Goal: Task Accomplishment & Management: Manage account settings

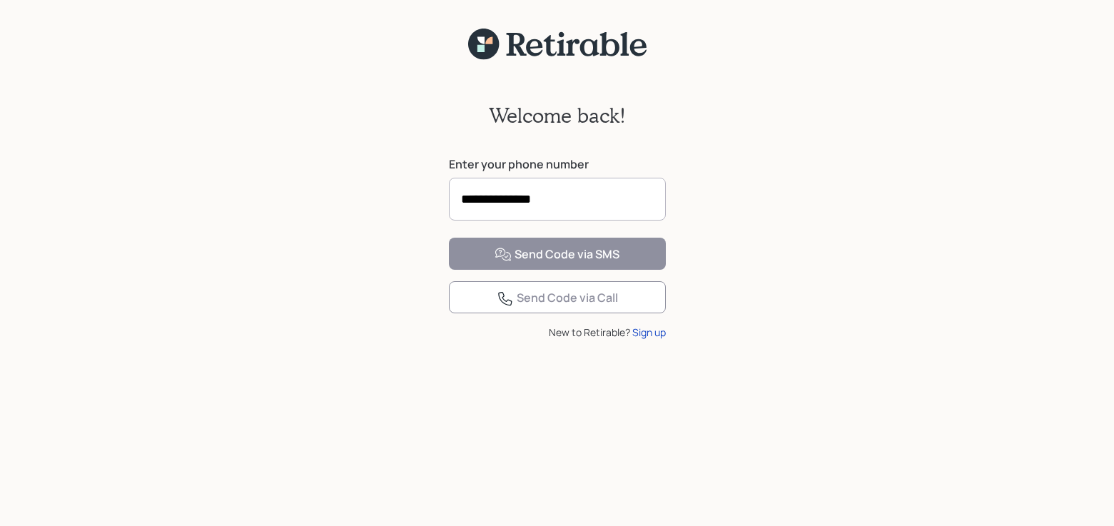
type input "**********"
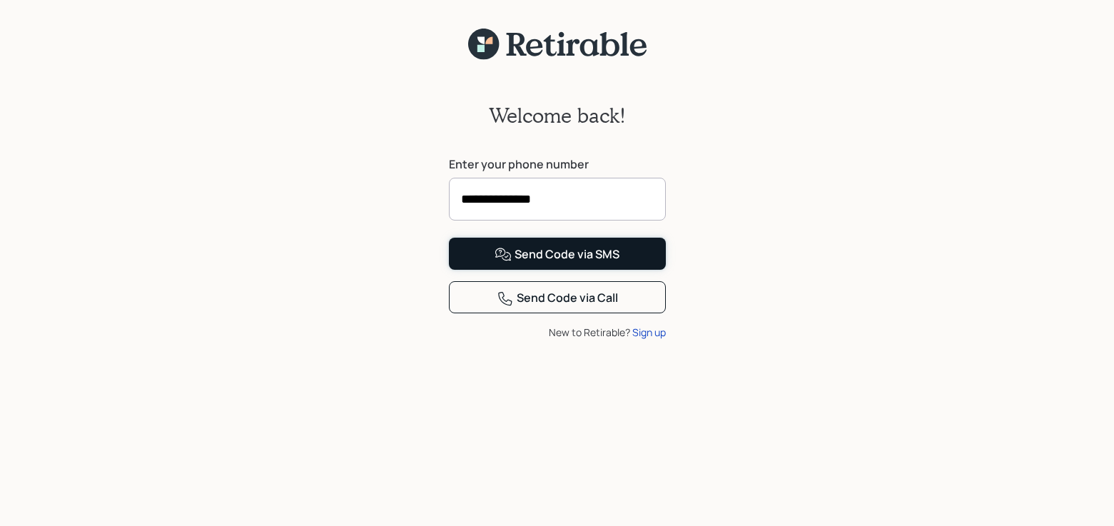
click at [557, 263] on div "Send Code via SMS" at bounding box center [557, 254] width 125 height 17
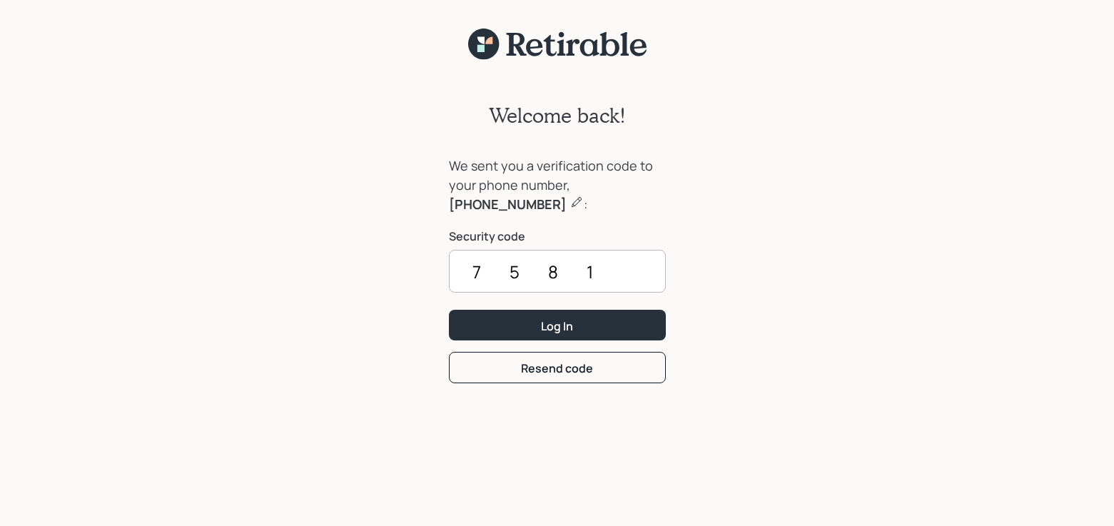
type input "7581"
click at [449, 310] on button "Log In" at bounding box center [557, 325] width 217 height 31
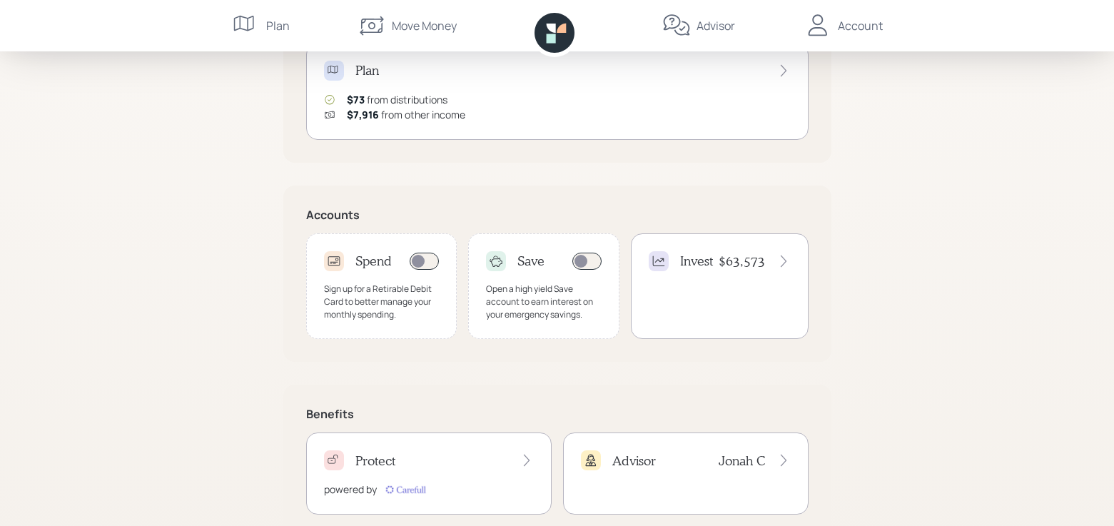
scroll to position [355, 0]
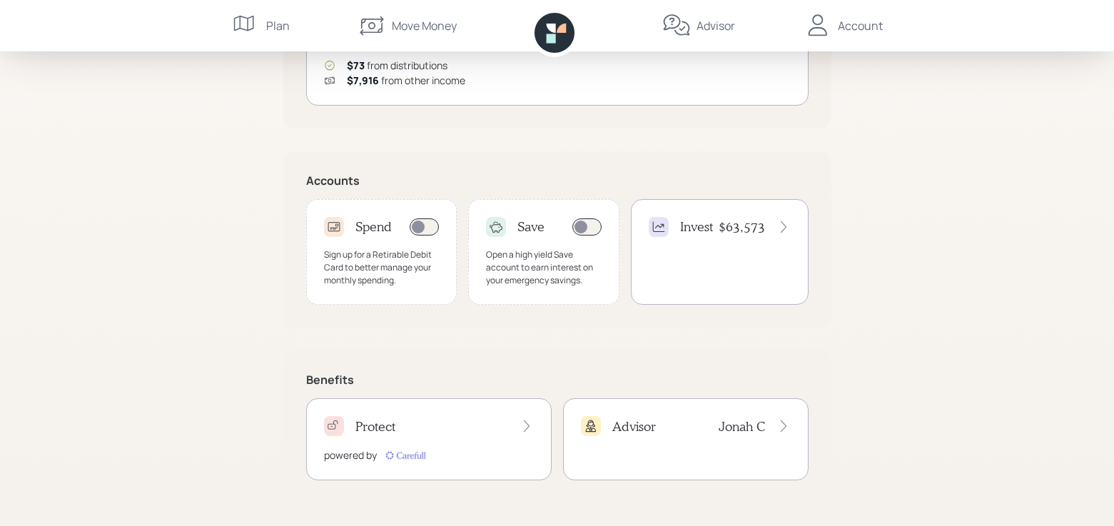
click at [784, 225] on icon at bounding box center [783, 227] width 6 height 12
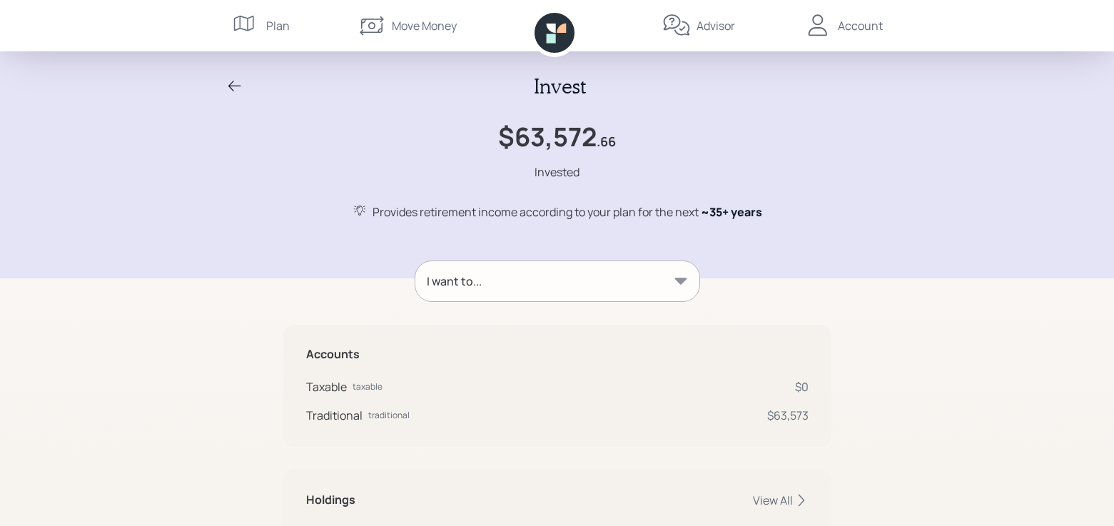
click at [859, 24] on div "Account" at bounding box center [860, 25] width 45 height 17
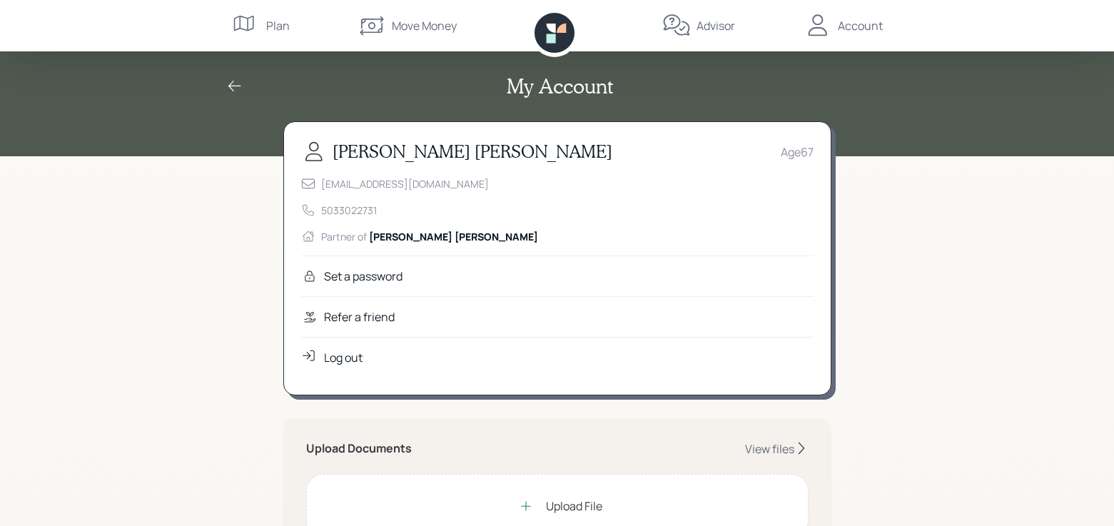
click at [826, 28] on icon at bounding box center [818, 25] width 29 height 29
click at [924, 78] on div "My Account" at bounding box center [557, 78] width 1114 height 156
click at [343, 362] on div "Log out" at bounding box center [343, 357] width 39 height 17
click at [338, 360] on div "Log out" at bounding box center [343, 357] width 39 height 17
